Goal: Task Accomplishment & Management: Use online tool/utility

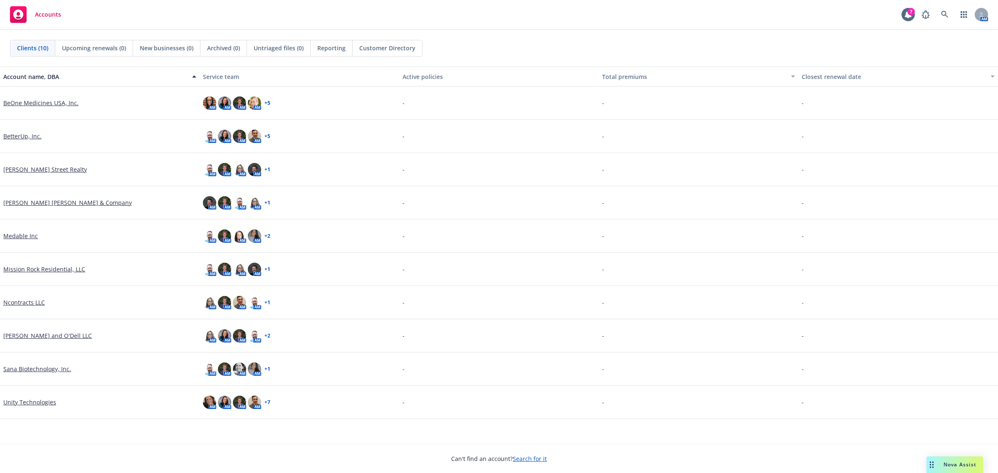
click at [32, 134] on link "BetterUp, Inc." at bounding box center [22, 136] width 38 height 9
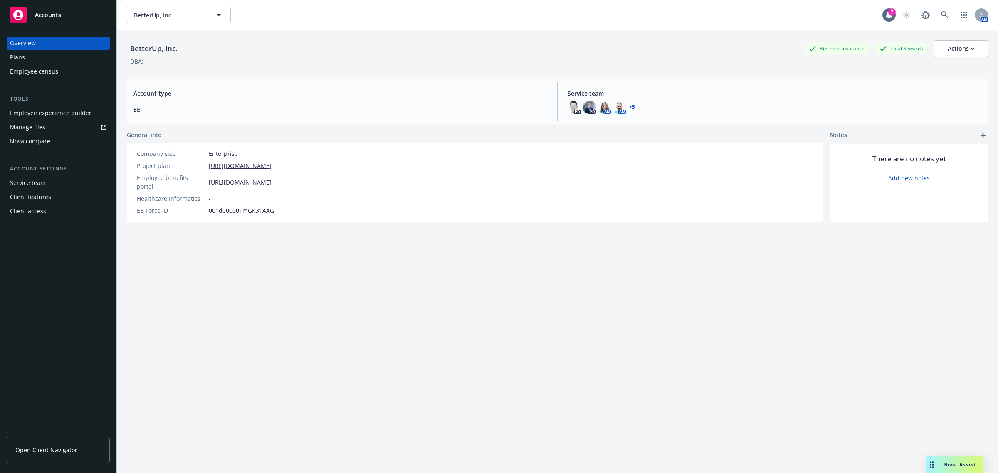
click at [48, 140] on div "Nova compare" at bounding box center [30, 141] width 40 height 13
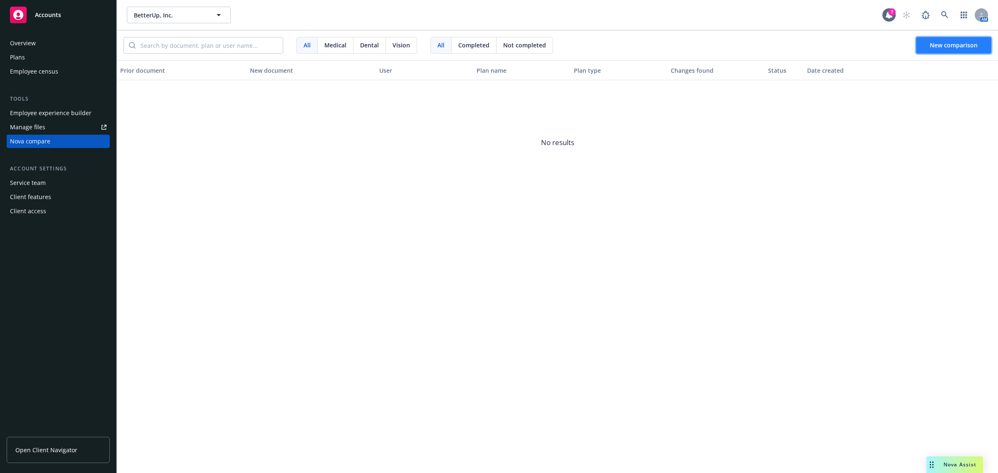
click at [935, 41] on span "New comparison" at bounding box center [954, 45] width 48 height 8
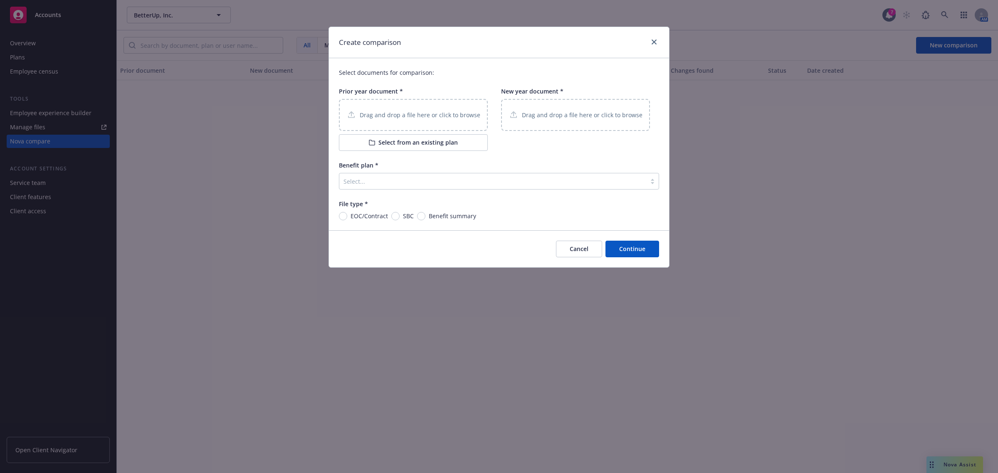
click at [545, 120] on div "Drag and drop a file here or click to browse" at bounding box center [575, 115] width 134 height 10
click at [400, 215] on span "SBC" at bounding box center [407, 216] width 14 height 9
click at [400, 215] on input "SBC" at bounding box center [395, 216] width 8 height 8
radio input "true"
click at [404, 146] on button "Select from an existing plan" at bounding box center [413, 142] width 149 height 17
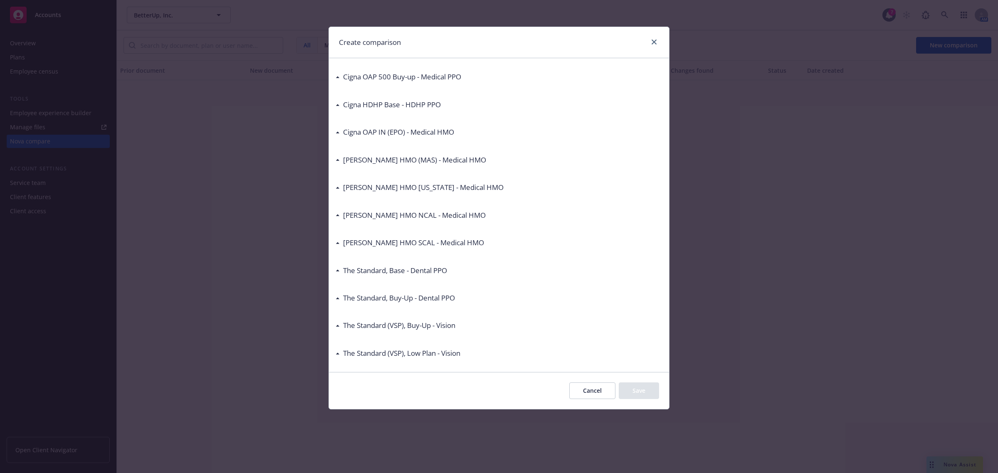
click at [422, 213] on h3 "Kaiser HMO NCAL - Medical HMO" at bounding box center [414, 215] width 143 height 11
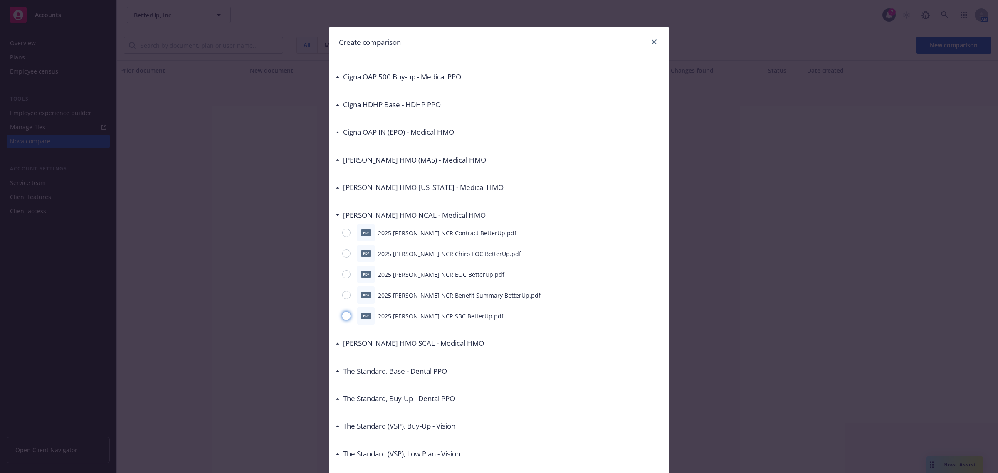
click at [343, 319] on input "radio" at bounding box center [346, 316] width 8 height 8
radio input "true"
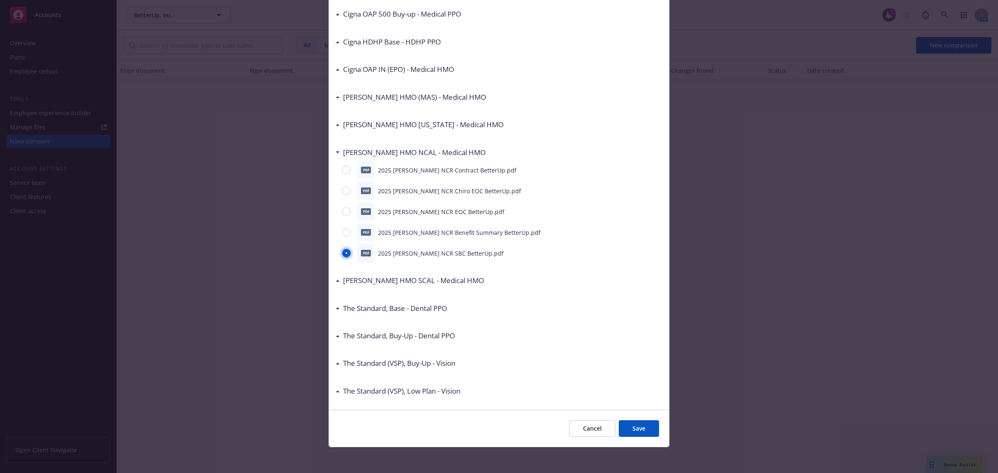
scroll to position [63, 0]
click at [633, 427] on button "Save" at bounding box center [639, 428] width 40 height 17
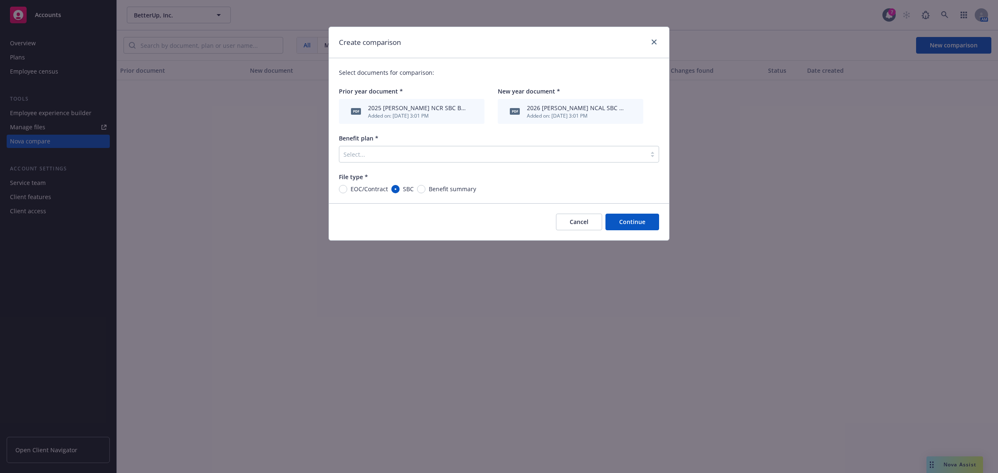
click at [378, 154] on div at bounding box center [492, 154] width 299 height 10
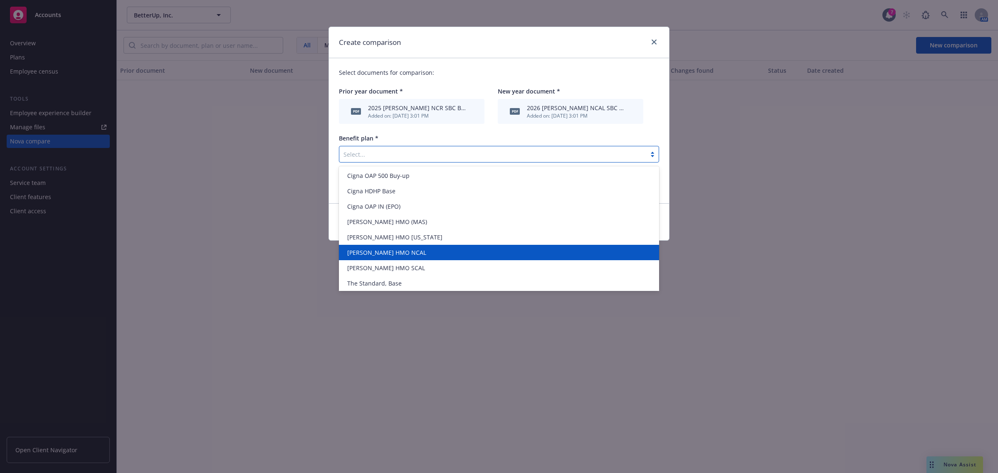
click at [412, 248] on div "Kaiser HMO NCAL" at bounding box center [499, 252] width 310 height 9
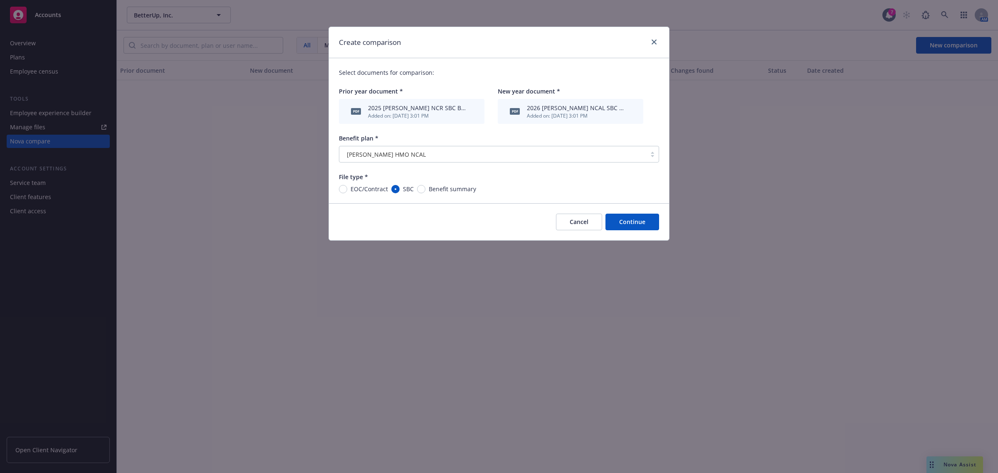
click at [639, 225] on button "Continue" at bounding box center [632, 222] width 54 height 17
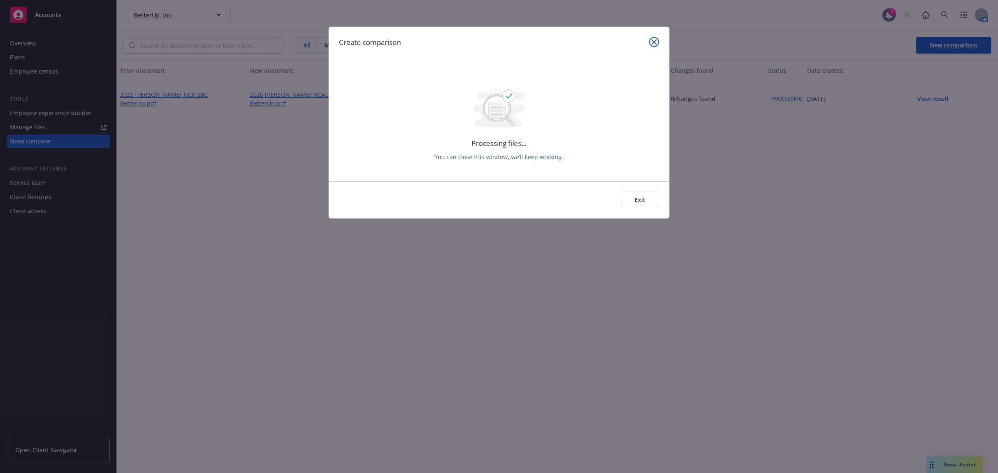
click at [652, 43] on icon "close" at bounding box center [654, 41] width 5 height 5
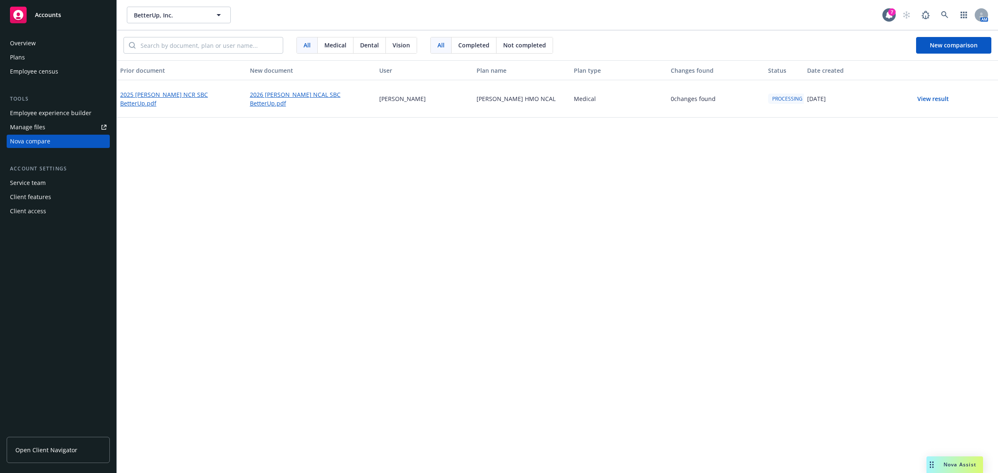
click at [360, 318] on div "Prior document New document User Plan name Plan type Changes found Status Date …" at bounding box center [557, 266] width 881 height 413
click at [924, 99] on button "View result" at bounding box center [933, 99] width 58 height 17
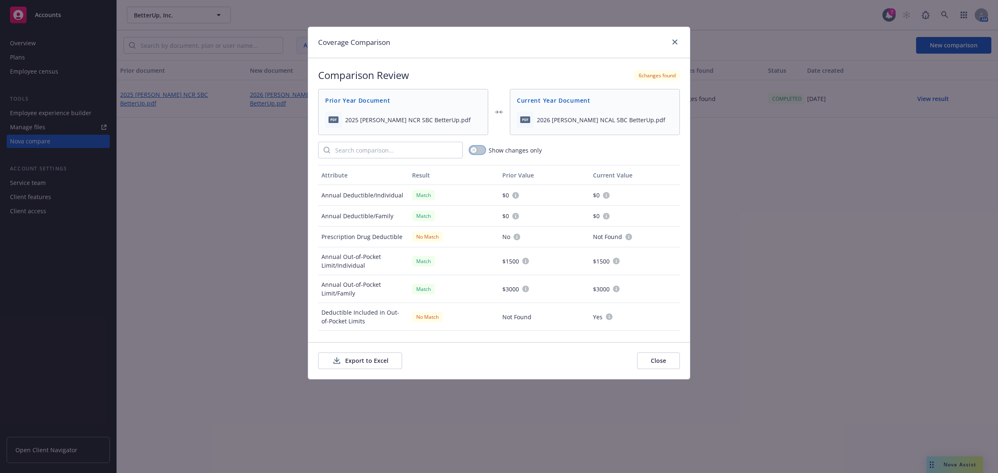
click at [483, 150] on button "button" at bounding box center [477, 150] width 16 height 8
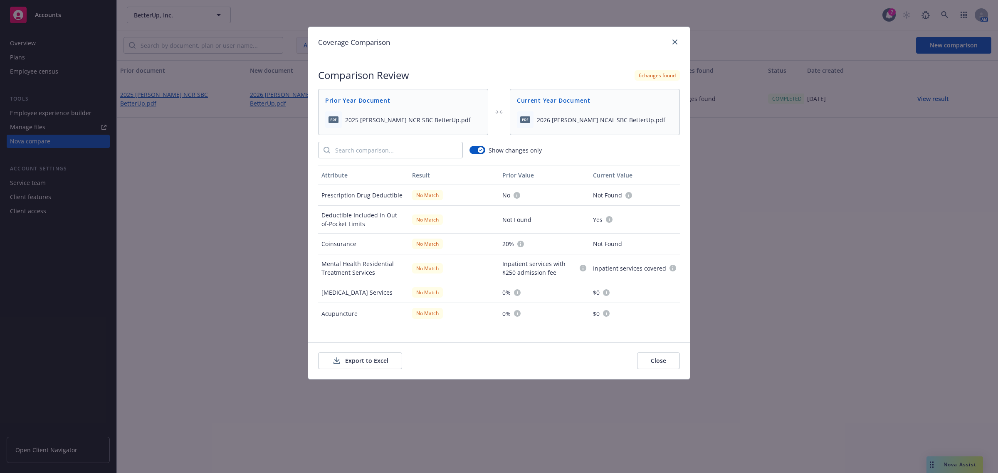
click at [666, 361] on button "Close" at bounding box center [658, 361] width 43 height 17
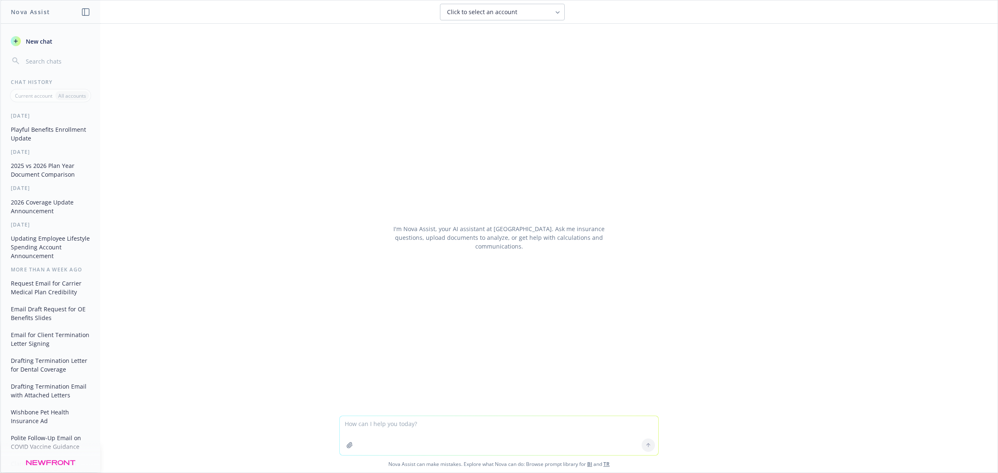
click at [473, 421] on textarea at bounding box center [499, 435] width 318 height 39
click at [340, 425] on textarea "they also added adoption services to current HRA and want to highlight that"" at bounding box center [499, 435] width 318 height 39
click at [549, 424] on textarea "Can you write a blurb about the adoption service being added to the HRA by "the…" at bounding box center [499, 435] width 318 height 39
type textarea "Can you write a blurb about the adoption service being added to the HRA by Form…"
click at [647, 447] on icon at bounding box center [648, 445] width 6 height 6
